Goal: Transaction & Acquisition: Purchase product/service

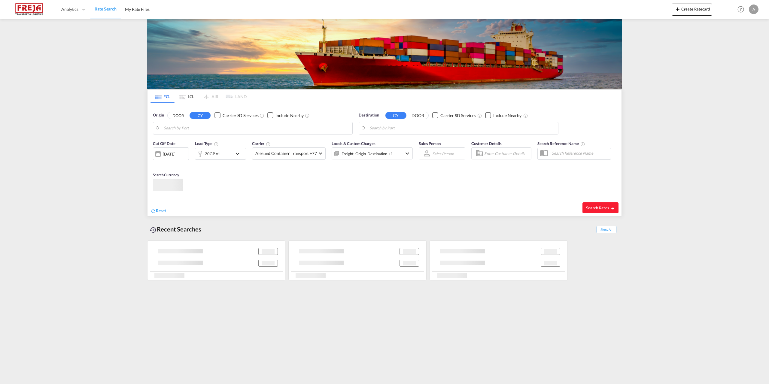
type input "[GEOGRAPHIC_DATA], [GEOGRAPHIC_DATA]"
type input "[GEOGRAPHIC_DATA], BRGIG"
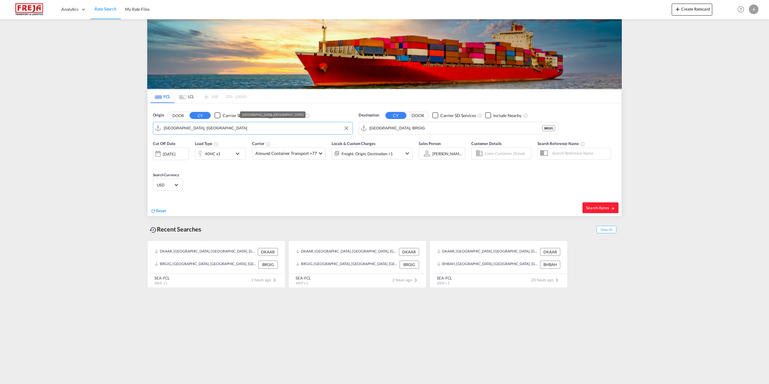
click at [206, 127] on input "[GEOGRAPHIC_DATA], [GEOGRAPHIC_DATA]" at bounding box center [257, 128] width 186 height 9
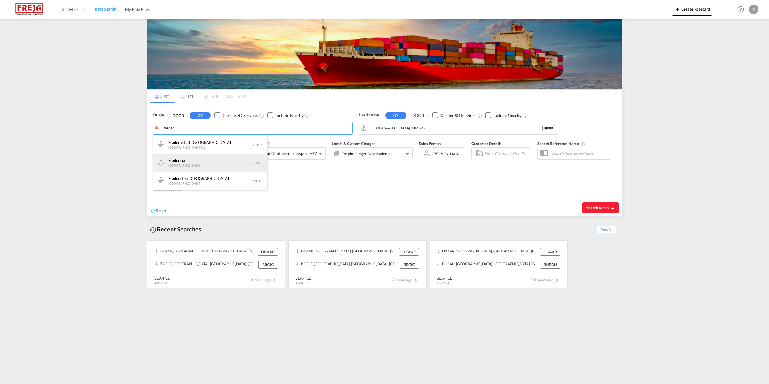
click at [194, 165] on div "Freder icia [GEOGRAPHIC_DATA] DKFRC" at bounding box center [210, 163] width 114 height 18
type input "[GEOGRAPHIC_DATA], DKFRC"
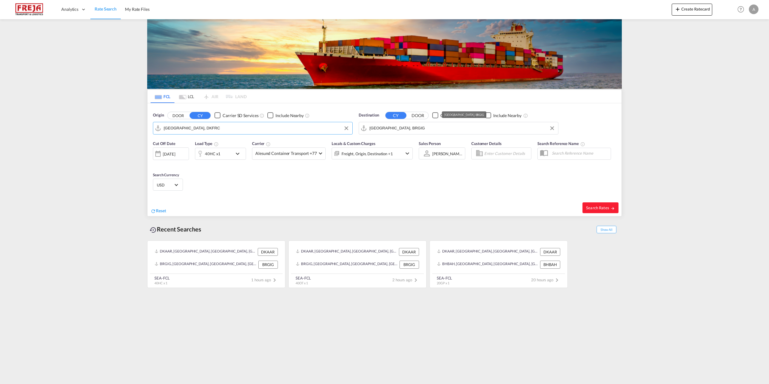
click at [420, 126] on input "[GEOGRAPHIC_DATA], BRGIG" at bounding box center [462, 128] width 186 height 9
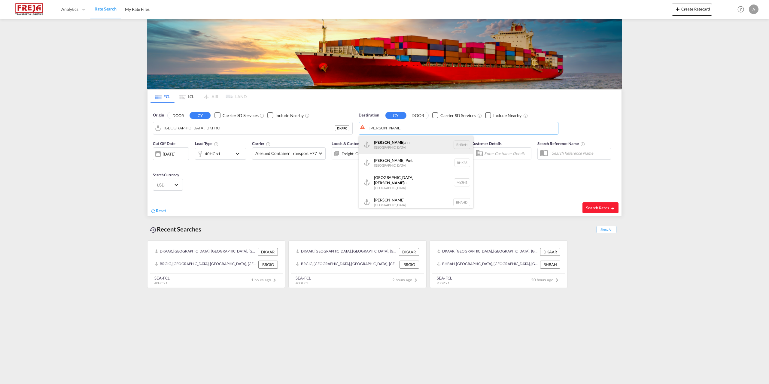
click at [382, 144] on div "[PERSON_NAME] ain [GEOGRAPHIC_DATA] [GEOGRAPHIC_DATA]" at bounding box center [416, 145] width 114 height 18
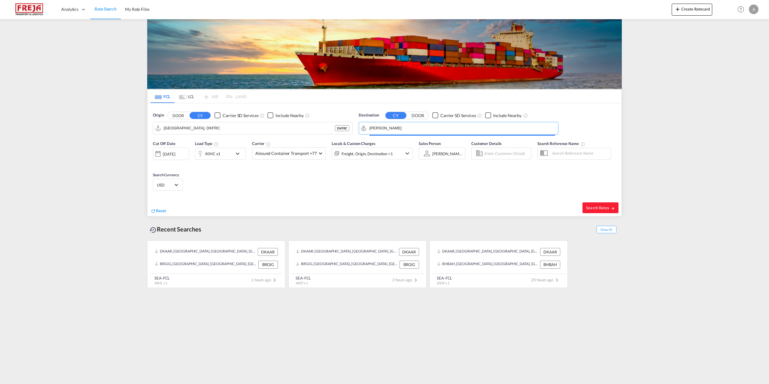
type input "[GEOGRAPHIC_DATA], BHBAH"
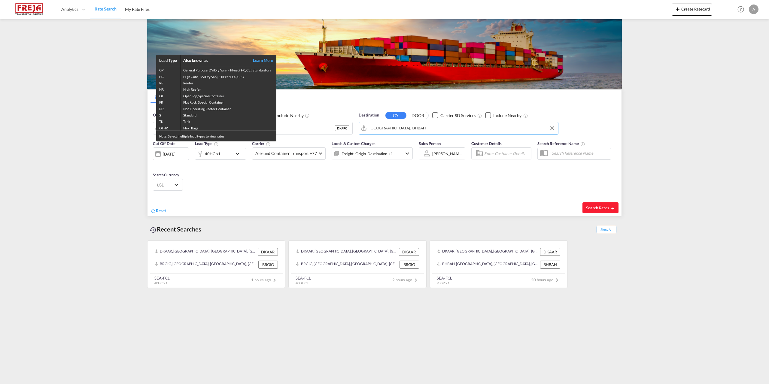
click at [237, 153] on div "Load Type Also known as Learn More GP General Purpose, DV(Dry Van), FT(Feet), H…" at bounding box center [384, 192] width 769 height 384
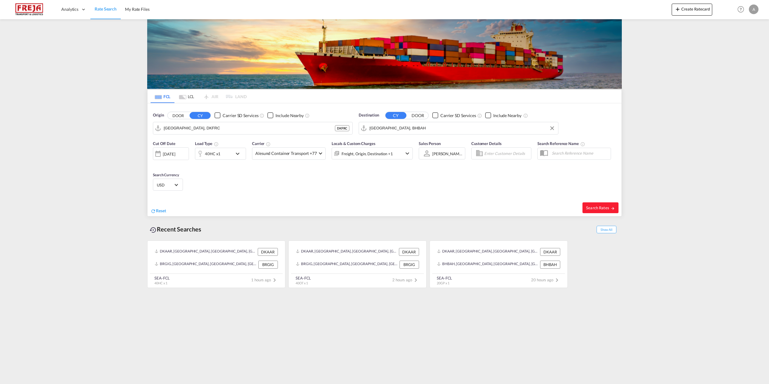
click at [237, 153] on md-icon "icon-chevron-down" at bounding box center [239, 153] width 10 height 7
click at [182, 178] on span "Choose: \a40HC" at bounding box center [181, 178] width 3 height 3
click at [174, 180] on md-option "40HR" at bounding box center [177, 177] width 41 height 14
drag, startPoint x: 223, startPoint y: 180, endPoint x: 170, endPoint y: 179, distance: 53.4
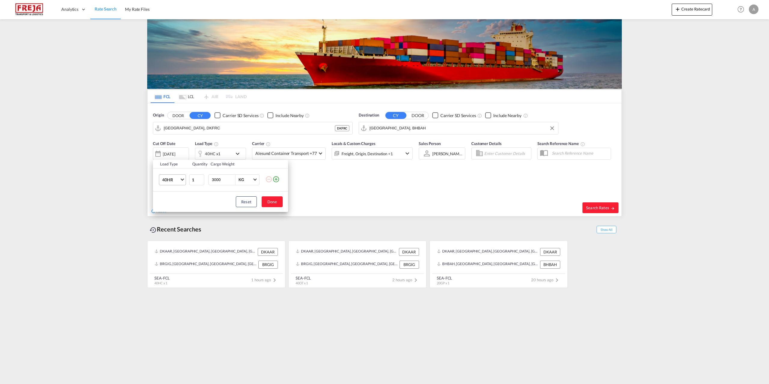
click at [170, 179] on tr "40HR 1 3000 KG KG" at bounding box center [220, 179] width 135 height 23
type input "20000"
click at [275, 206] on button "Done" at bounding box center [272, 201] width 21 height 11
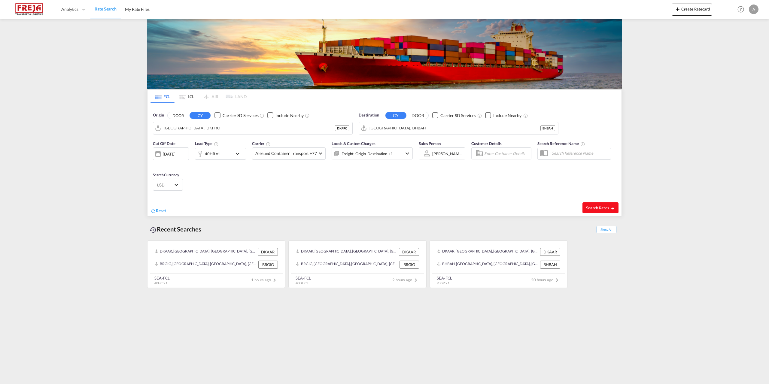
click at [593, 206] on span "Search Rates" at bounding box center [600, 207] width 29 height 5
type input "DKFRC to BHBAH / [DATE]"
